Goal: Transaction & Acquisition: Purchase product/service

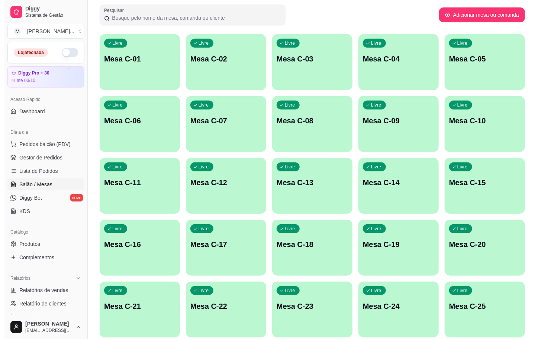
scroll to position [202, 0]
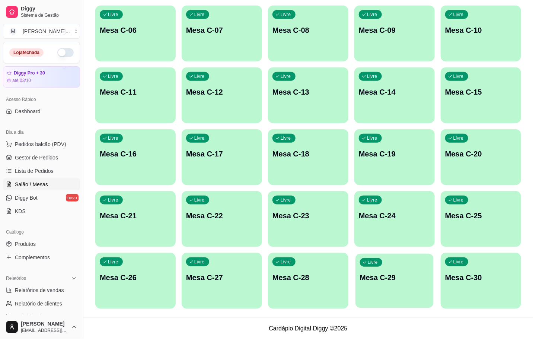
click at [409, 274] on p "Mesa C-29" at bounding box center [394, 277] width 69 height 10
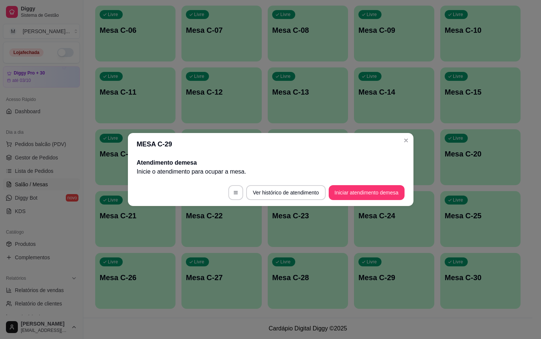
click at [387, 181] on footer "Ver histórico de atendimento Iniciar atendimento de mesa" at bounding box center [271, 192] width 286 height 27
click at [387, 188] on button "Iniciar atendimento de mesa" at bounding box center [367, 192] width 74 height 15
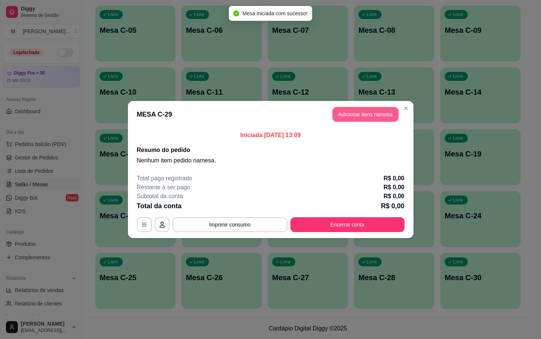
click at [378, 121] on button "Adicionar itens na mesa" at bounding box center [366, 114] width 66 height 15
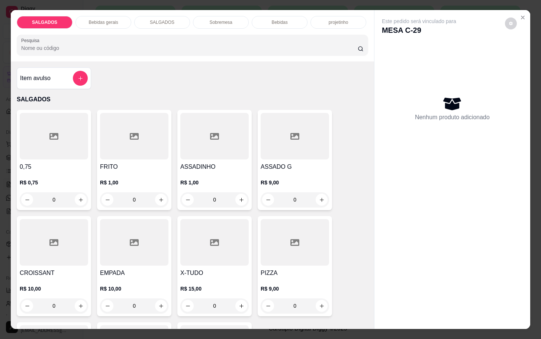
click at [145, 199] on input "0" at bounding box center [135, 199] width 42 height 15
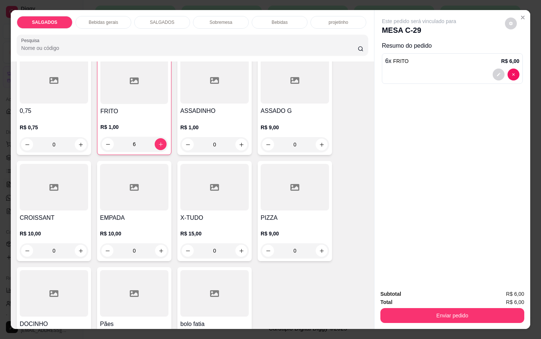
scroll to position [112, 0]
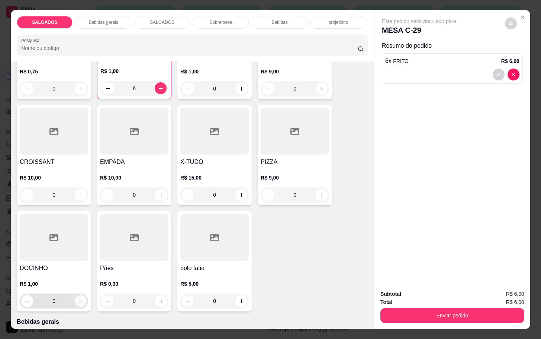
type input "6"
click at [77, 295] on button "increase-product-quantity" at bounding box center [81, 301] width 12 height 12
click at [77, 295] on button "increase-product-quantity" at bounding box center [80, 301] width 12 height 12
click at [77, 295] on button "increase-product-quantity" at bounding box center [81, 301] width 12 height 12
type input "3"
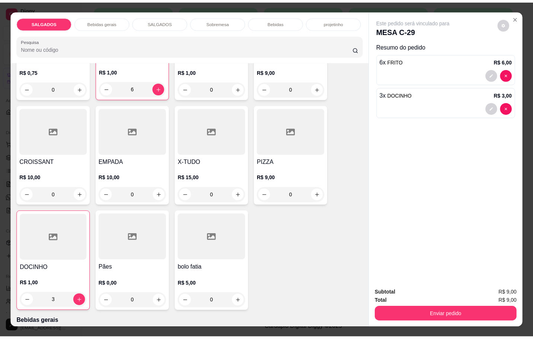
scroll to position [223, 0]
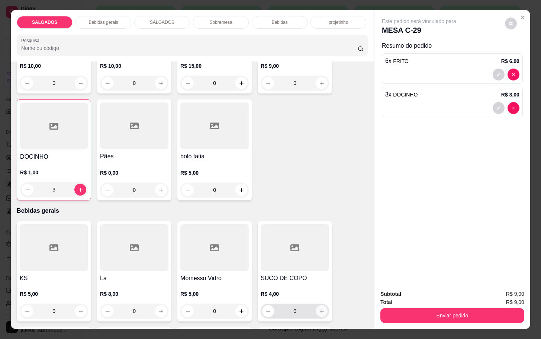
click at [316, 311] on button "increase-product-quantity" at bounding box center [322, 311] width 12 height 12
type input "1"
click at [415, 320] on div "Subtotal R$ 13,00 Total R$ 13,00 Enviar pedido" at bounding box center [453, 306] width 156 height 45
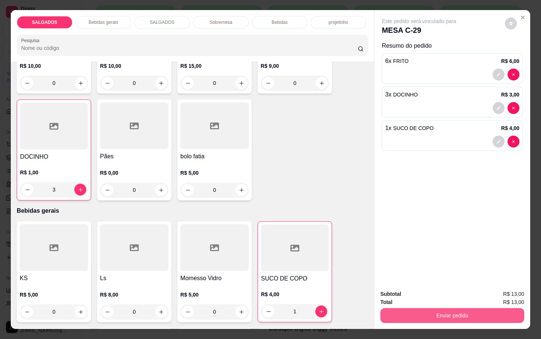
click at [415, 310] on button "Enviar pedido" at bounding box center [453, 315] width 144 height 15
click at [415, 295] on button "Não registrar e enviar pedido" at bounding box center [426, 293] width 77 height 14
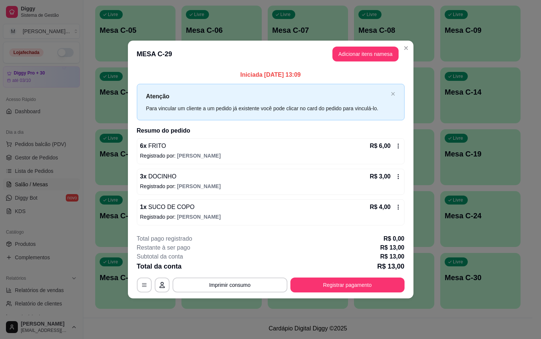
click at [412, 293] on footer "**********" at bounding box center [271, 263] width 286 height 70
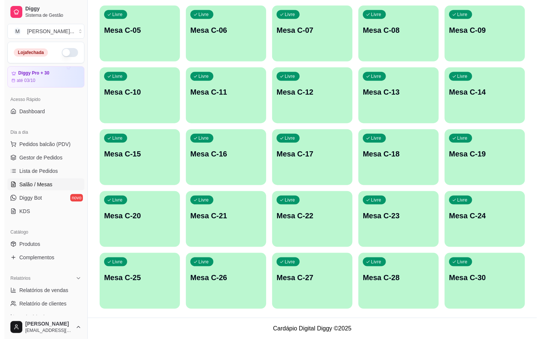
scroll to position [35, 0]
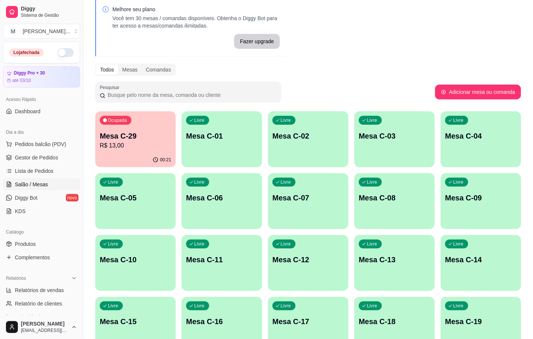
click at [137, 141] on p "R$ 13,00" at bounding box center [135, 145] width 71 height 9
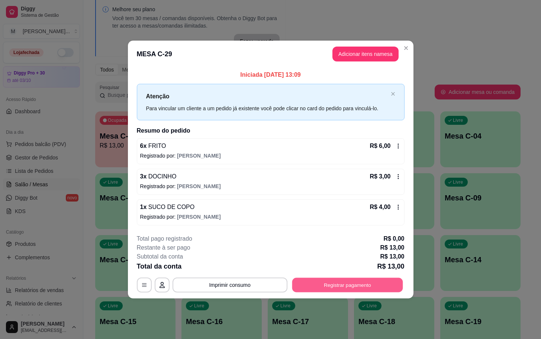
click at [357, 287] on button "Registrar pagamento" at bounding box center [347, 284] width 111 height 15
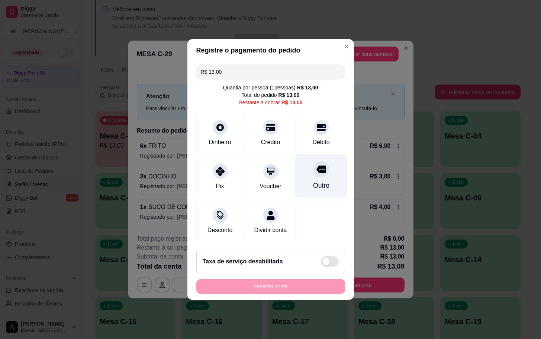
click at [314, 174] on div "Outro" at bounding box center [321, 176] width 52 height 44
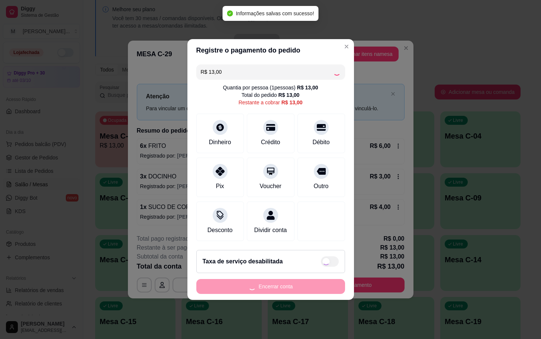
type input "R$ 0,00"
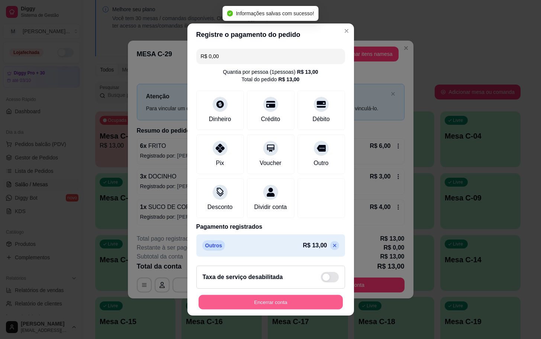
click at [252, 306] on button "Encerrar conta" at bounding box center [271, 302] width 144 height 15
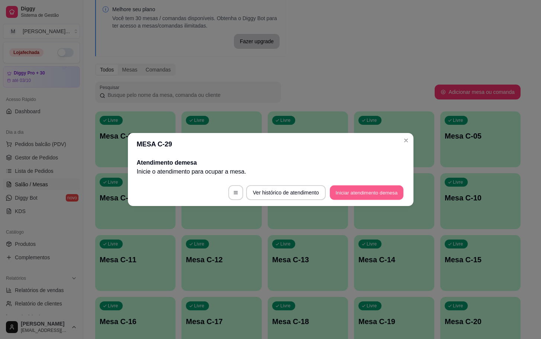
click at [353, 199] on button "Iniciar atendimento de mesa" at bounding box center [367, 192] width 74 height 15
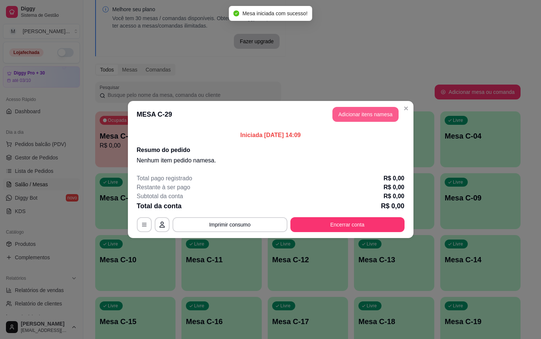
click at [365, 114] on button "Adicionar itens na mesa" at bounding box center [366, 114] width 66 height 15
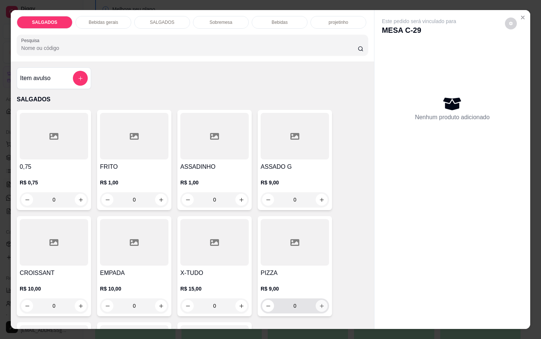
click at [316, 302] on button "increase-product-quantity" at bounding box center [322, 306] width 12 height 12
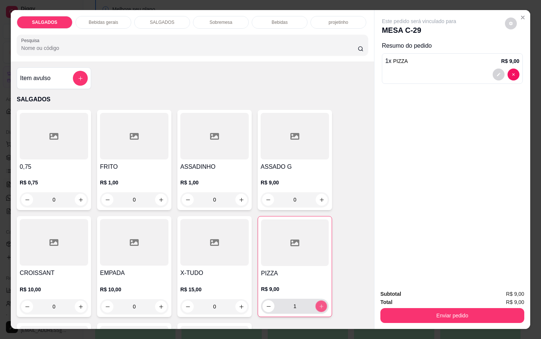
click at [319, 303] on icon "increase-product-quantity" at bounding box center [322, 306] width 6 height 6
type input "2"
click at [159, 197] on icon "increase-product-quantity" at bounding box center [162, 200] width 6 height 6
click at [157, 194] on button "increase-product-quantity" at bounding box center [162, 200] width 12 height 12
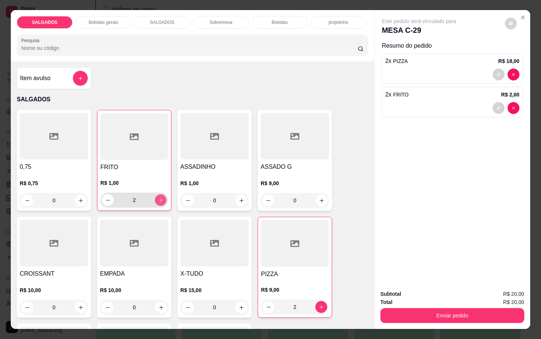
click at [157, 194] on button "increase-product-quantity" at bounding box center [161, 200] width 12 height 12
click at [158, 197] on icon "increase-product-quantity" at bounding box center [161, 200] width 6 height 6
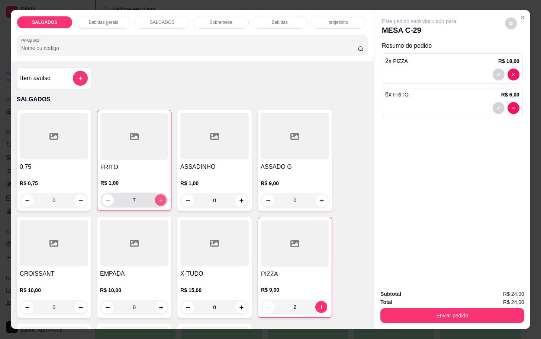
click at [158, 197] on icon "increase-product-quantity" at bounding box center [161, 200] width 6 height 6
click at [107, 195] on button "decrease-product-quantity" at bounding box center [108, 200] width 12 height 12
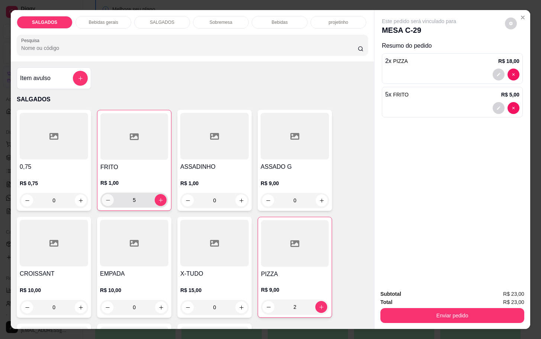
type input "4"
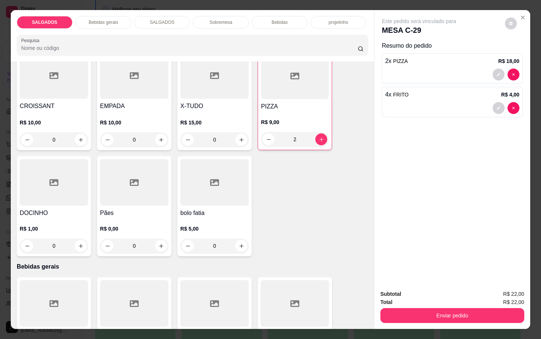
scroll to position [223, 0]
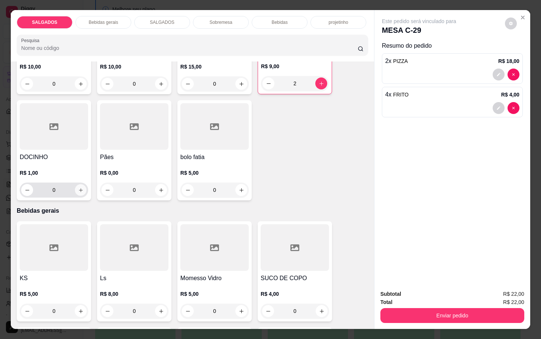
click at [78, 187] on icon "increase-product-quantity" at bounding box center [81, 190] width 6 height 6
click at [78, 188] on icon "increase-product-quantity" at bounding box center [81, 191] width 6 height 6
type input "4"
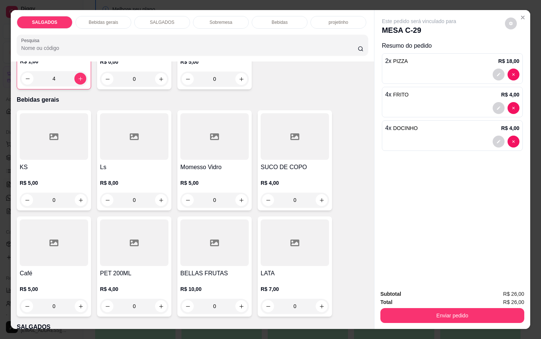
scroll to position [391, 0]
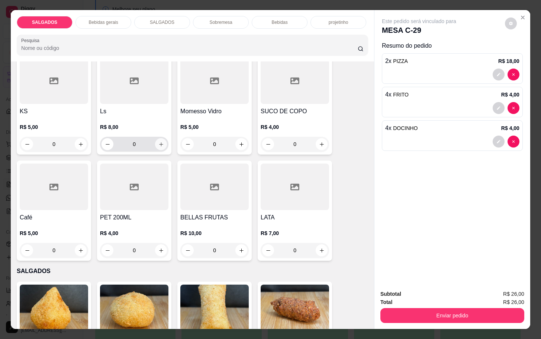
click at [155, 147] on button "increase-product-quantity" at bounding box center [161, 144] width 12 height 12
type input "1"
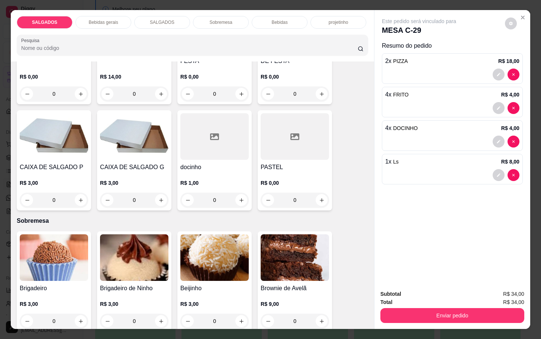
scroll to position [1116, 0]
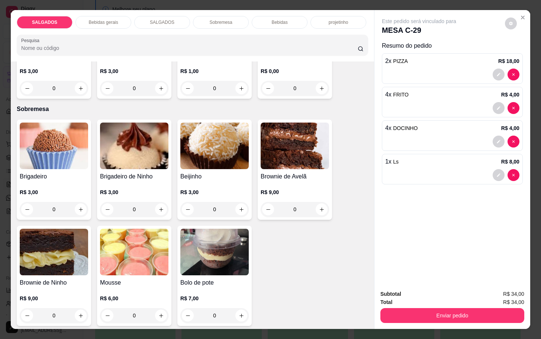
click at [203, 247] on img at bounding box center [214, 251] width 68 height 47
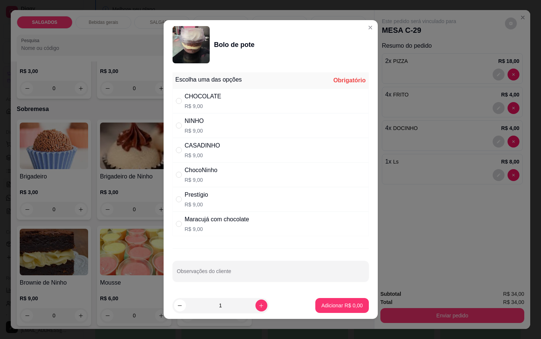
click at [201, 104] on p "R$ 9,00" at bounding box center [203, 105] width 36 height 7
radio input "true"
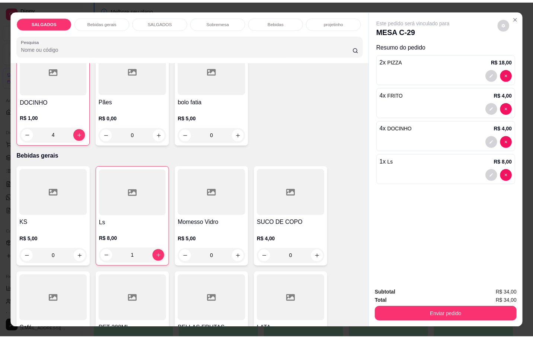
scroll to position [0, 0]
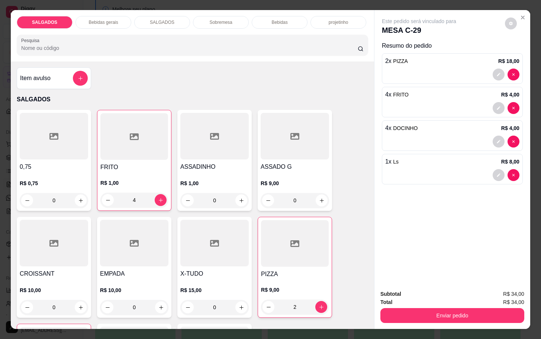
click at [42, 74] on h4 "Item avulso" at bounding box center [35, 78] width 31 height 9
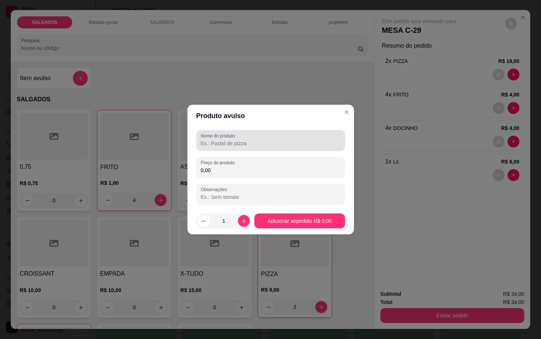
click at [251, 138] on div at bounding box center [271, 140] width 140 height 15
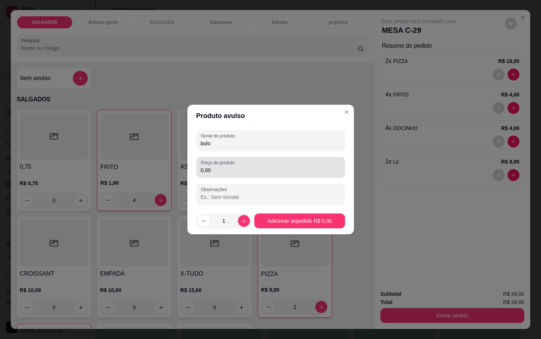
type input "bolo"
click at [242, 172] on input "0,00" at bounding box center [271, 169] width 140 height 7
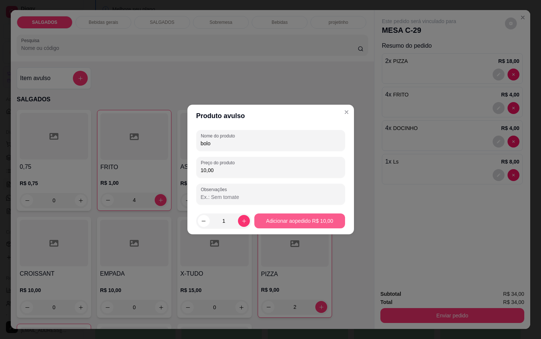
type input "10,00"
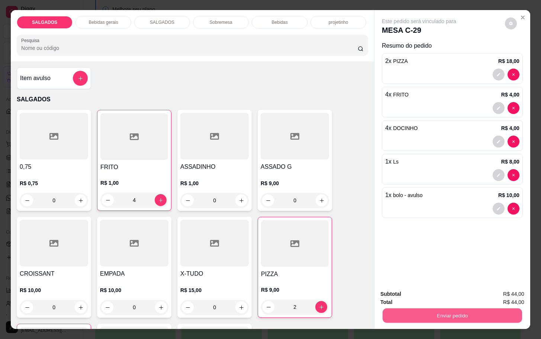
click at [424, 313] on button "Enviar pedido" at bounding box center [453, 315] width 140 height 15
click at [419, 290] on button "Não registrar e enviar pedido" at bounding box center [426, 293] width 77 height 14
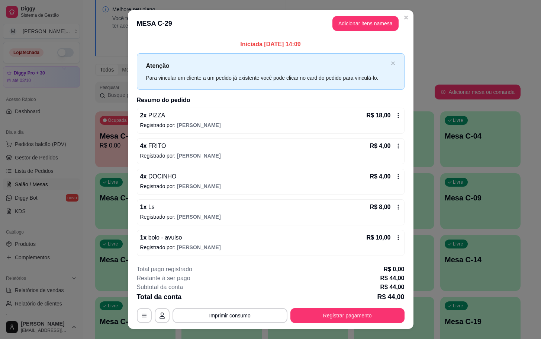
click at [170, 150] on div "4 x FRITO R$ 4,00 Registrado por: [PERSON_NAME]" at bounding box center [271, 151] width 268 height 26
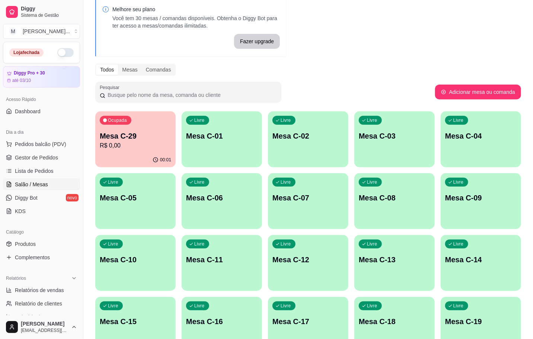
scroll to position [56, 0]
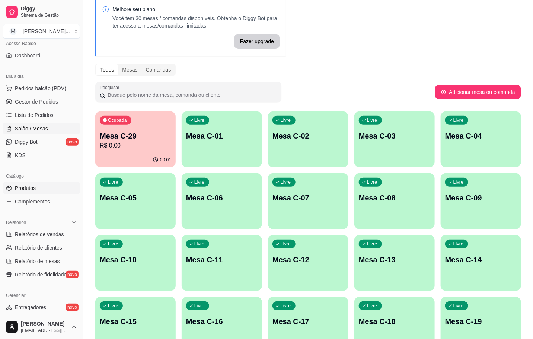
click at [45, 183] on link "Produtos" at bounding box center [41, 188] width 77 height 12
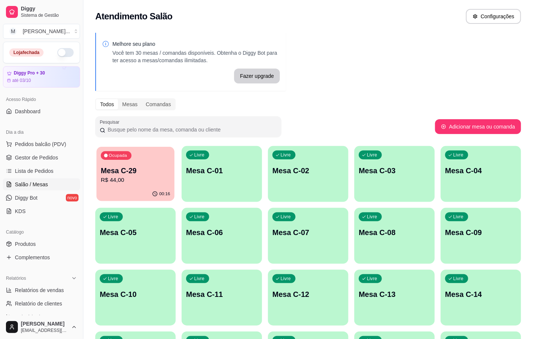
click at [112, 176] on p "R$ 44,00" at bounding box center [135, 180] width 69 height 9
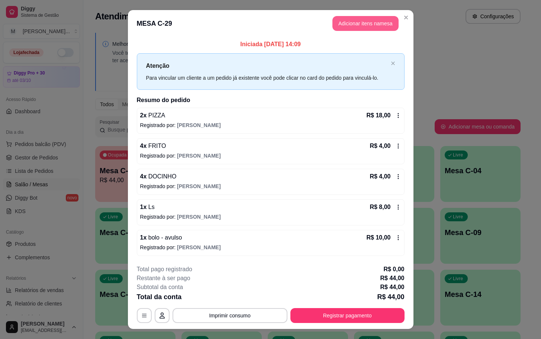
click at [341, 26] on button "Adicionar itens na mesa" at bounding box center [366, 23] width 66 height 15
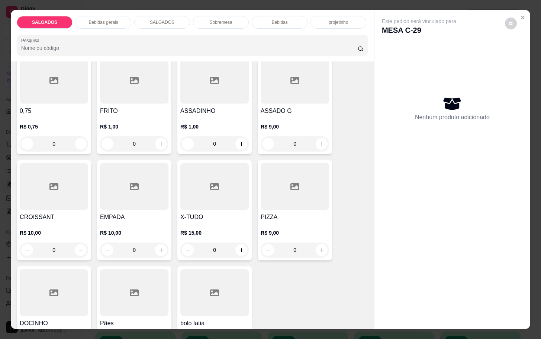
scroll to position [167, 0]
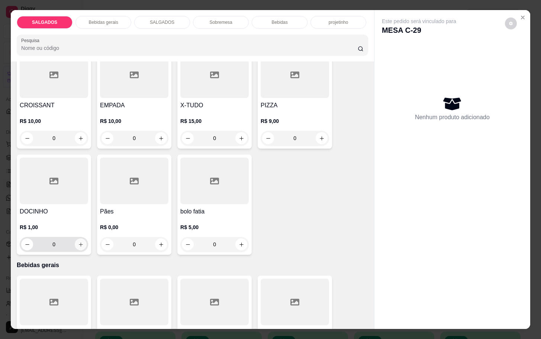
click at [75, 240] on button "increase-product-quantity" at bounding box center [81, 244] width 12 height 12
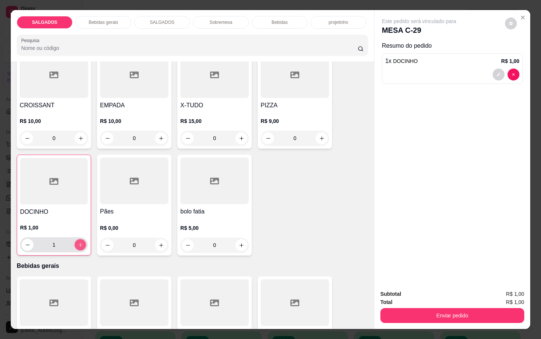
click at [75, 240] on button "increase-product-quantity" at bounding box center [81, 245] width 12 height 12
click at [74, 240] on button "increase-product-quantity" at bounding box center [80, 245] width 12 height 12
type input "3"
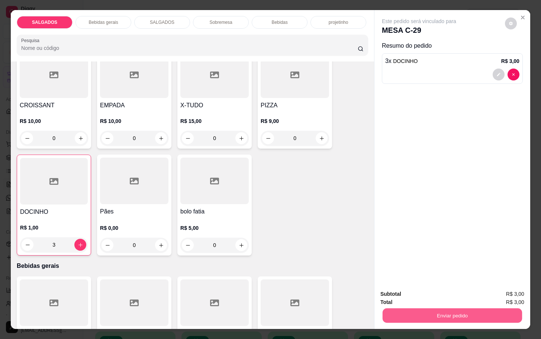
click at [457, 310] on button "Enviar pedido" at bounding box center [453, 315] width 140 height 15
click at [429, 295] on button "Não registrar e enviar pedido" at bounding box center [426, 293] width 75 height 14
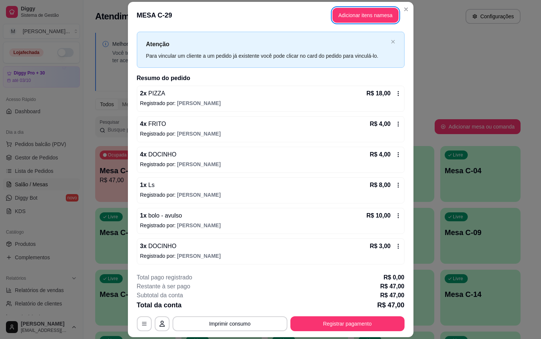
scroll to position [0, 0]
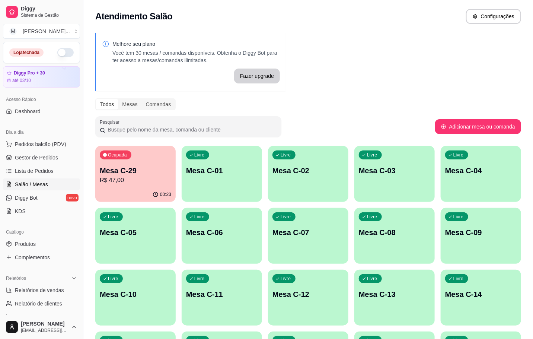
click at [116, 159] on div "Ocupada" at bounding box center [116, 154] width 32 height 9
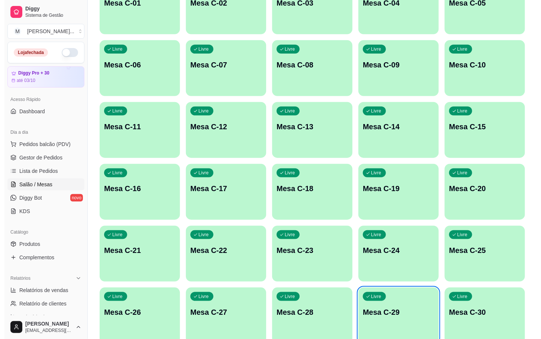
scroll to position [202, 0]
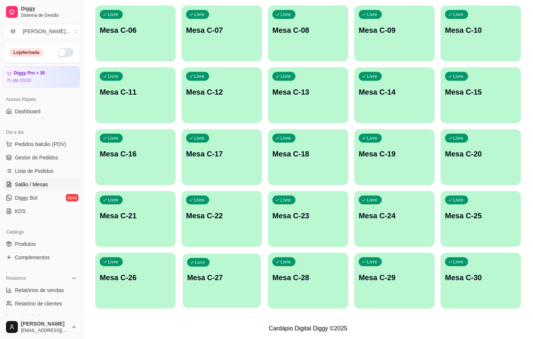
click at [191, 279] on p "Mesa C-27" at bounding box center [221, 277] width 69 height 10
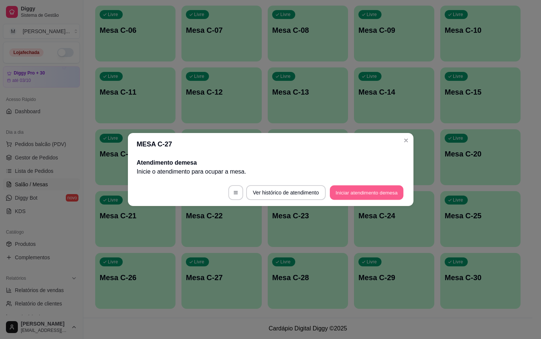
click at [374, 200] on footer "Ver histórico de atendimento Iniciar atendimento de mesa" at bounding box center [271, 192] width 286 height 27
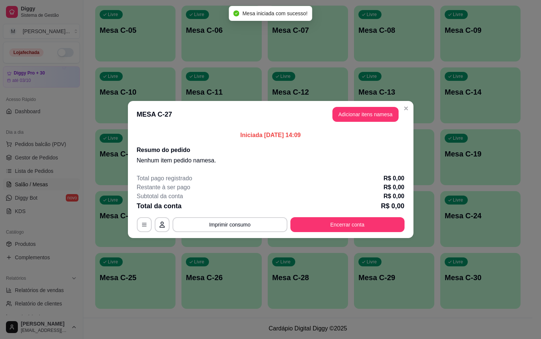
click at [380, 123] on header "MESA C-27 Adicionar itens na mesa" at bounding box center [271, 114] width 286 height 27
click at [378, 121] on button "Adicionar itens na mesa" at bounding box center [366, 114] width 64 height 15
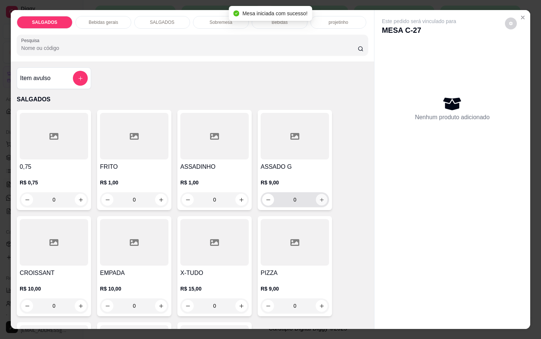
click at [319, 197] on icon "increase-product-quantity" at bounding box center [322, 200] width 6 height 6
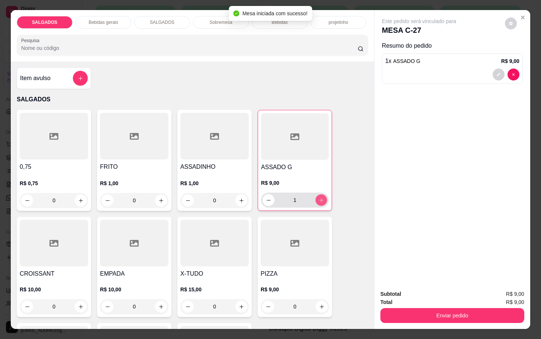
click at [319, 197] on icon "increase-product-quantity" at bounding box center [322, 200] width 6 height 6
type input "2"
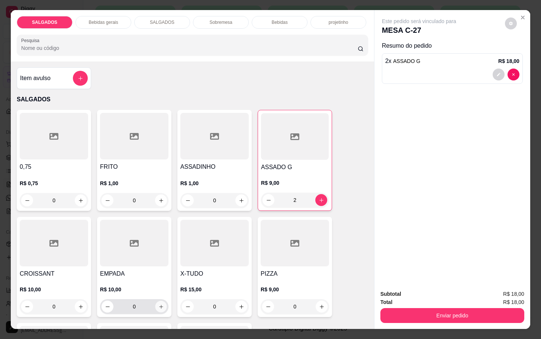
click at [160, 305] on button "increase-product-quantity" at bounding box center [162, 307] width 12 height 12
type input "1"
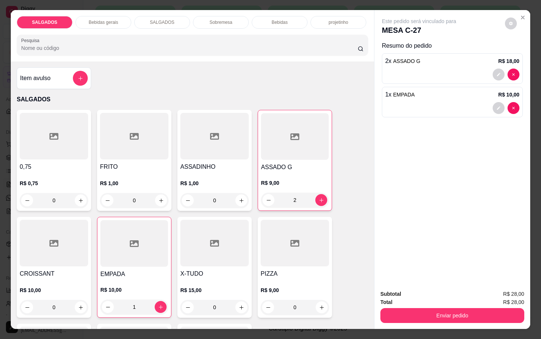
scroll to position [56, 0]
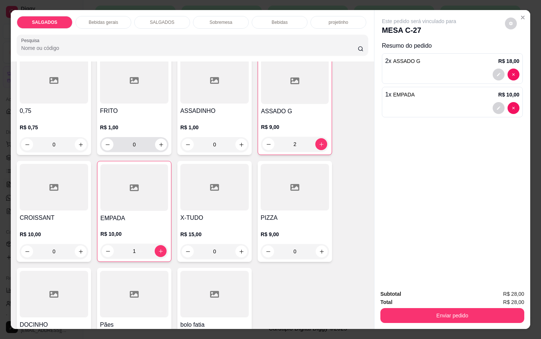
click at [148, 141] on input "0" at bounding box center [135, 144] width 42 height 15
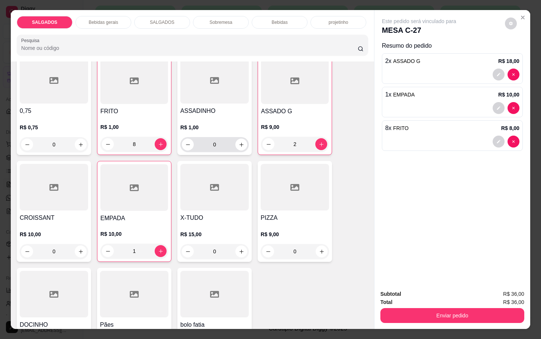
type input "8"
click at [225, 141] on input "0" at bounding box center [215, 144] width 42 height 15
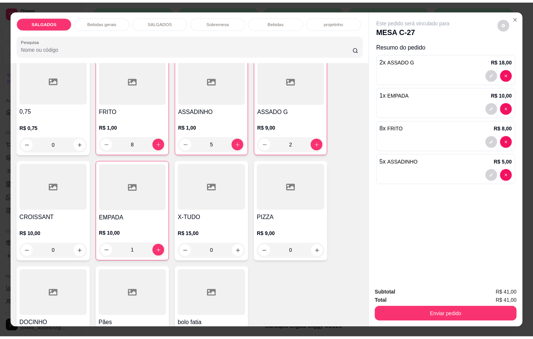
scroll to position [167, 0]
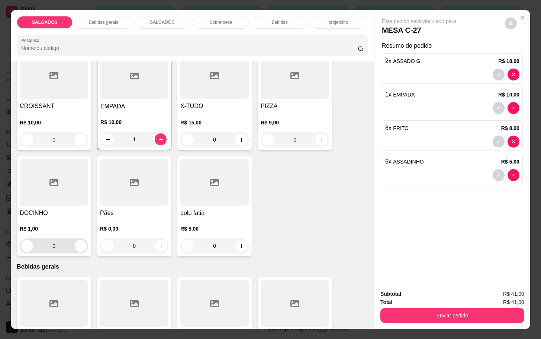
type input "5"
click at [63, 247] on input "0" at bounding box center [54, 245] width 42 height 15
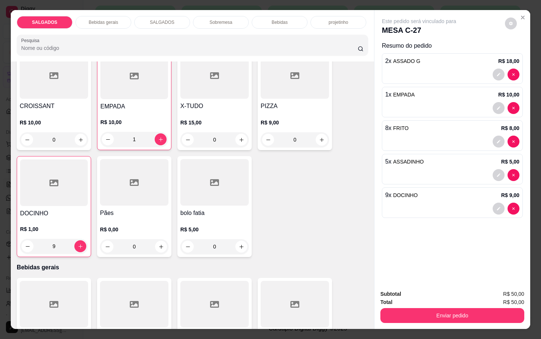
type input "9"
click at [453, 320] on div "Subtotal R$ 50,00 Total R$ 50,00 Enviar pedido" at bounding box center [453, 306] width 156 height 45
click at [451, 309] on button "Enviar pedido" at bounding box center [453, 315] width 144 height 15
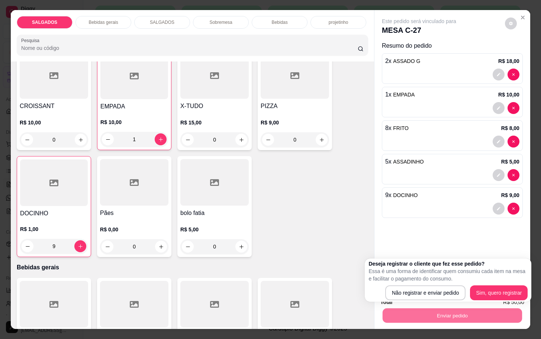
click at [428, 283] on div "Deseja registrar o cliente que fez esse pedido? Essa é uma forma de identificar…" at bounding box center [448, 280] width 159 height 40
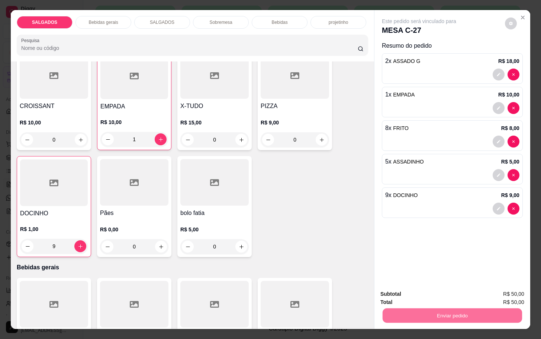
click at [429, 286] on button "Não registrar e enviar pedido" at bounding box center [426, 293] width 77 height 14
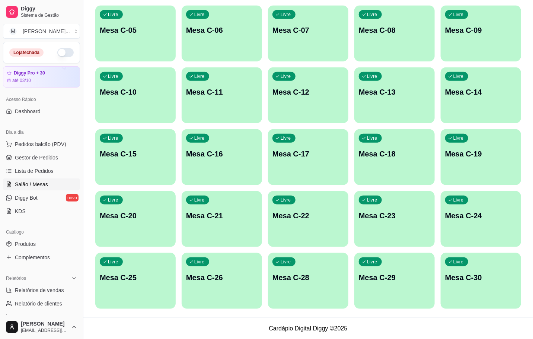
click at [378, 270] on div "Livre Mesa C-29" at bounding box center [394, 276] width 80 height 47
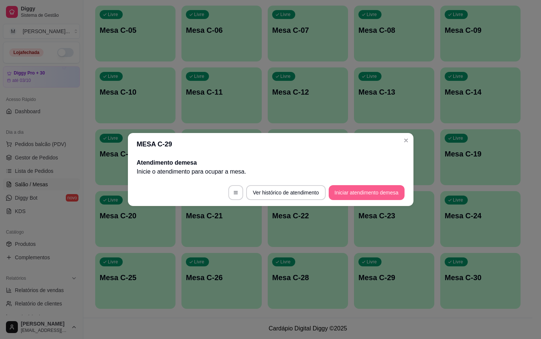
click at [363, 186] on button "Iniciar atendimento de mesa" at bounding box center [367, 192] width 76 height 15
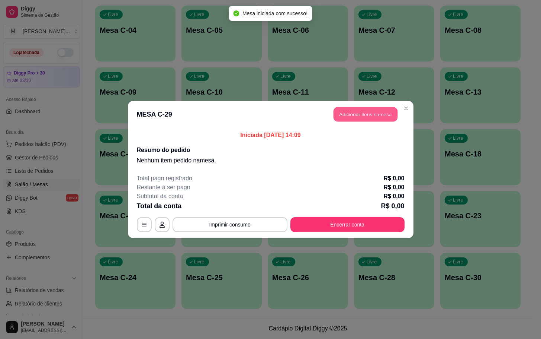
click at [360, 116] on button "Adicionar itens na mesa" at bounding box center [366, 114] width 64 height 15
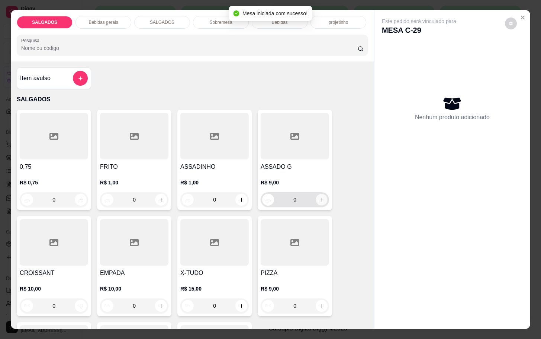
click at [319, 197] on icon "increase-product-quantity" at bounding box center [322, 200] width 6 height 6
type input "1"
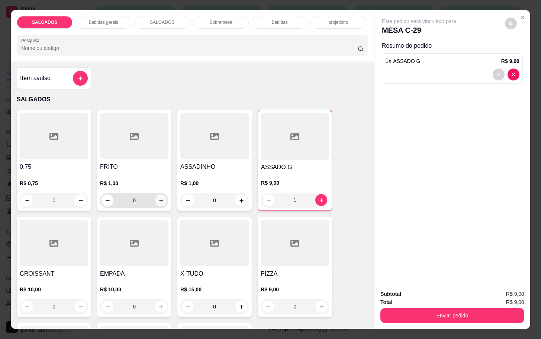
click at [159, 199] on icon "increase-product-quantity" at bounding box center [162, 201] width 6 height 6
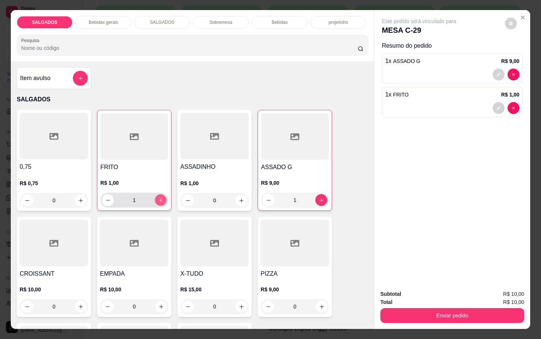
click at [158, 199] on icon "increase-product-quantity" at bounding box center [161, 200] width 6 height 6
type input "3"
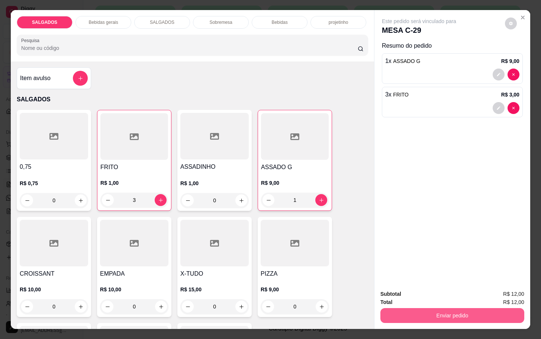
click at [457, 308] on button "Enviar pedido" at bounding box center [453, 315] width 144 height 15
click at [451, 294] on button "Não registrar e enviar pedido" at bounding box center [426, 293] width 75 height 14
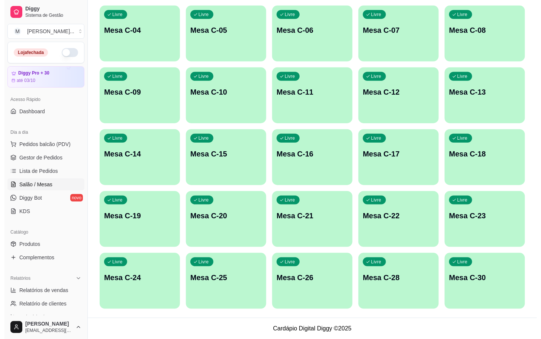
scroll to position [0, 0]
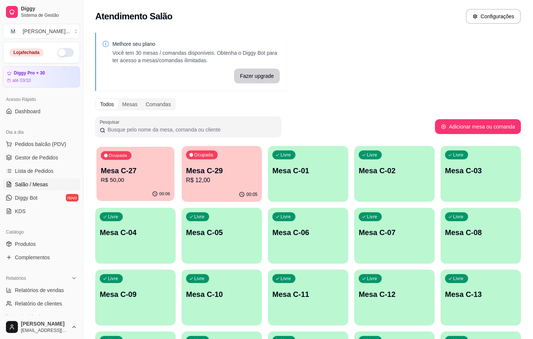
click at [109, 190] on div "00:06" at bounding box center [135, 194] width 78 height 14
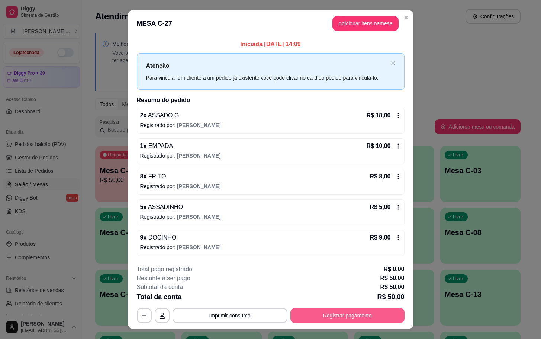
drag, startPoint x: 390, startPoint y: 307, endPoint x: 386, endPoint y: 307, distance: 4.5
click at [391, 307] on div "**********" at bounding box center [271, 294] width 268 height 58
drag, startPoint x: 342, startPoint y: 307, endPoint x: 344, endPoint y: 315, distance: 8.0
click at [344, 307] on div "**********" at bounding box center [271, 294] width 268 height 58
click at [344, 315] on button "Registrar pagamento" at bounding box center [348, 315] width 114 height 15
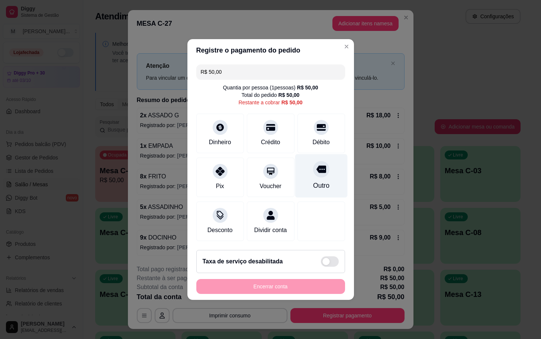
click at [332, 178] on div "Outro" at bounding box center [321, 176] width 52 height 44
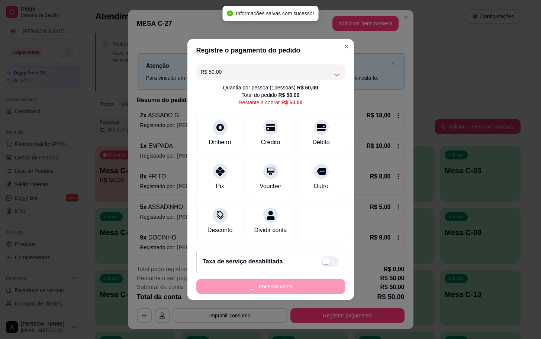
type input "R$ 0,00"
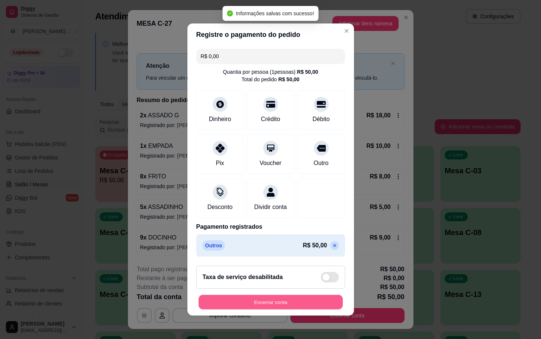
click at [262, 306] on button "Encerrar conta" at bounding box center [271, 302] width 144 height 15
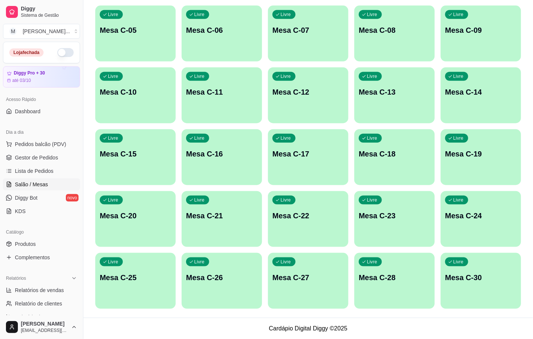
scroll to position [90, 0]
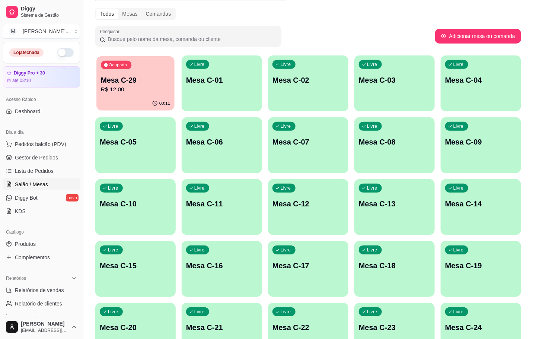
click at [158, 87] on p "R$ 12,00" at bounding box center [135, 89] width 69 height 9
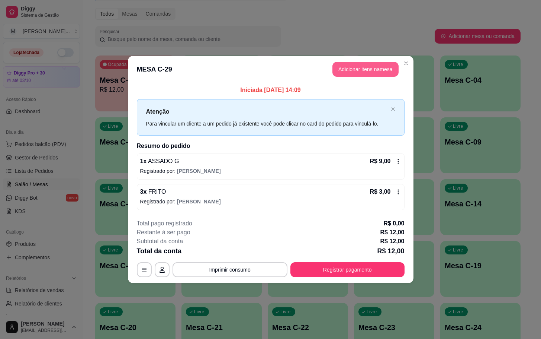
click at [383, 73] on button "Adicionar itens na mesa" at bounding box center [366, 69] width 66 height 15
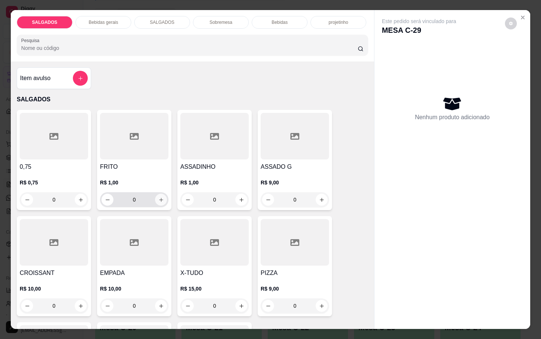
click at [159, 197] on icon "increase-product-quantity" at bounding box center [162, 200] width 6 height 6
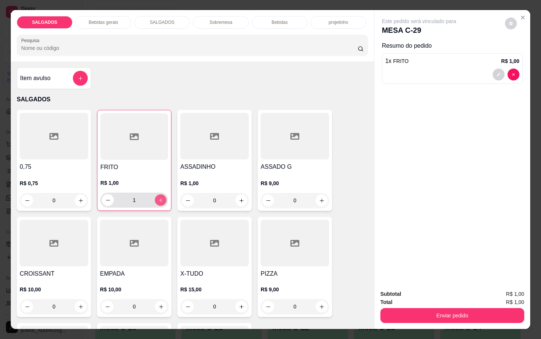
click at [158, 197] on icon "increase-product-quantity" at bounding box center [161, 200] width 6 height 6
type input "2"
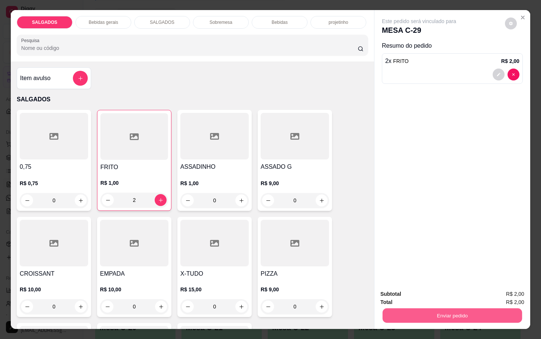
click at [468, 315] on button "Enviar pedido" at bounding box center [453, 315] width 140 height 15
click at [451, 296] on button "Não registrar e enviar pedido" at bounding box center [426, 293] width 77 height 14
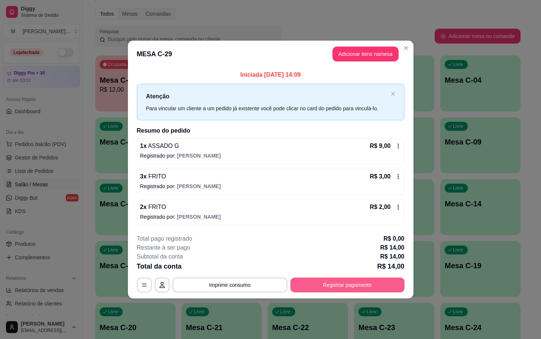
click at [377, 286] on button "Registrar pagamento" at bounding box center [348, 284] width 114 height 15
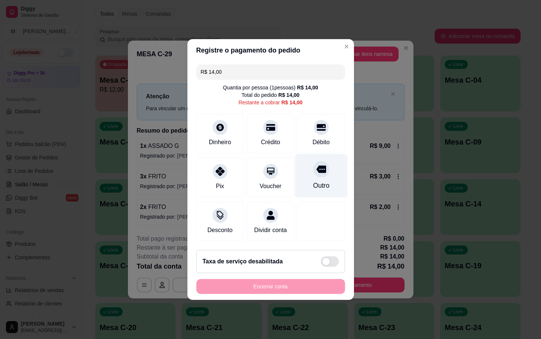
click at [314, 187] on div "Outro" at bounding box center [321, 176] width 52 height 44
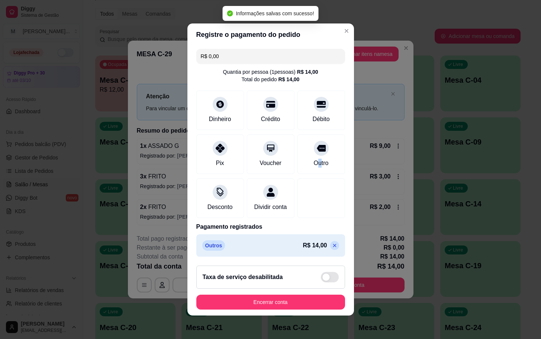
type input "R$ 0,00"
click at [300, 306] on button "Encerrar conta" at bounding box center [270, 301] width 149 height 15
